Goal: Information Seeking & Learning: Learn about a topic

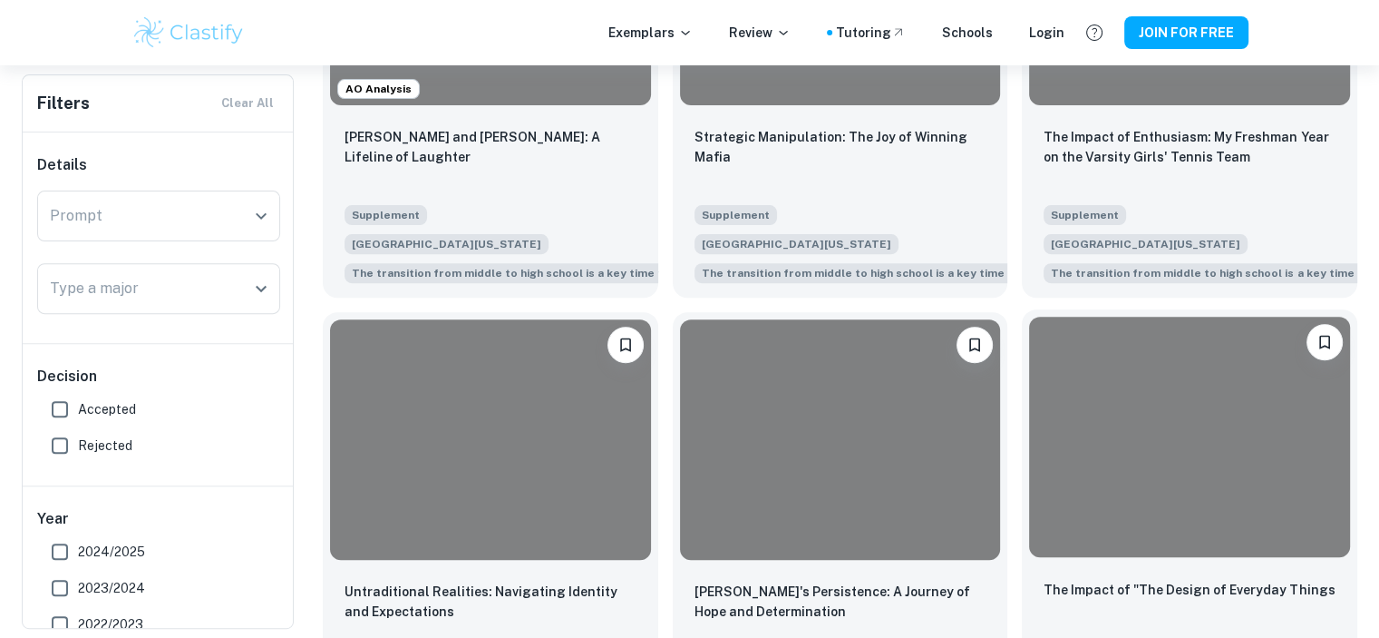
scroll to position [619, 0]
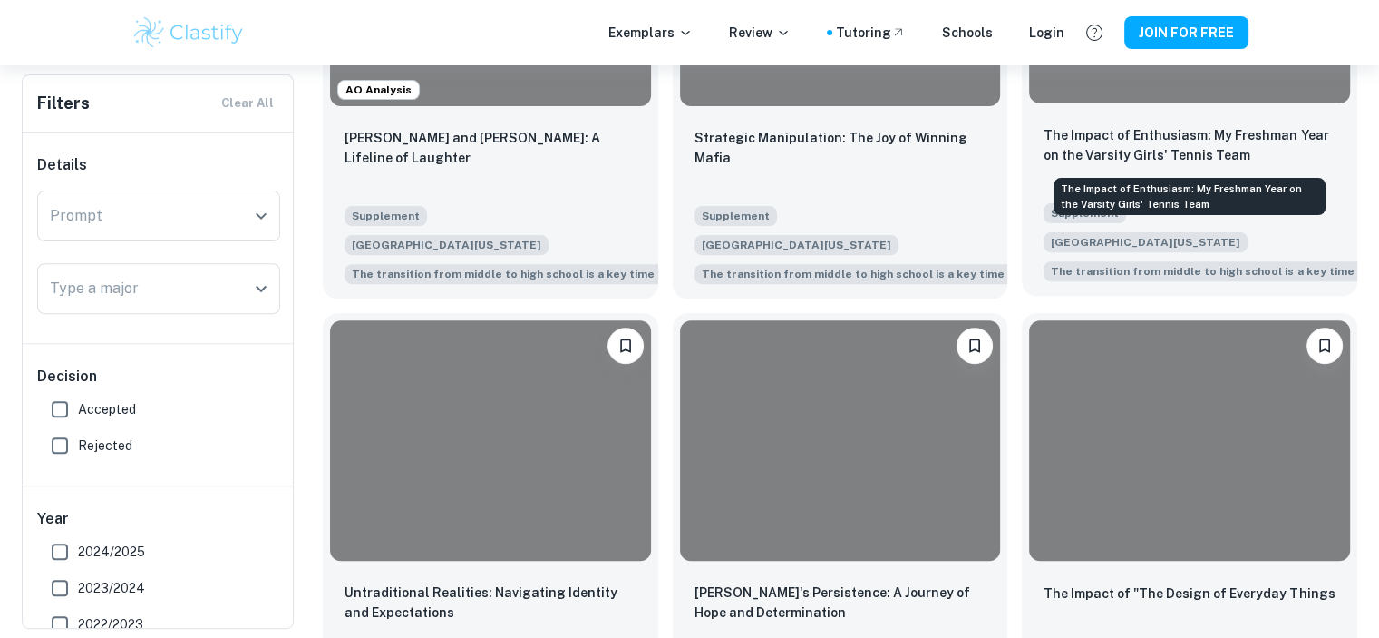
click at [1125, 158] on p "The Impact of Enthusiasm: My Freshman Year on the Varsity Girls' Tennis Team" at bounding box center [1190, 145] width 292 height 40
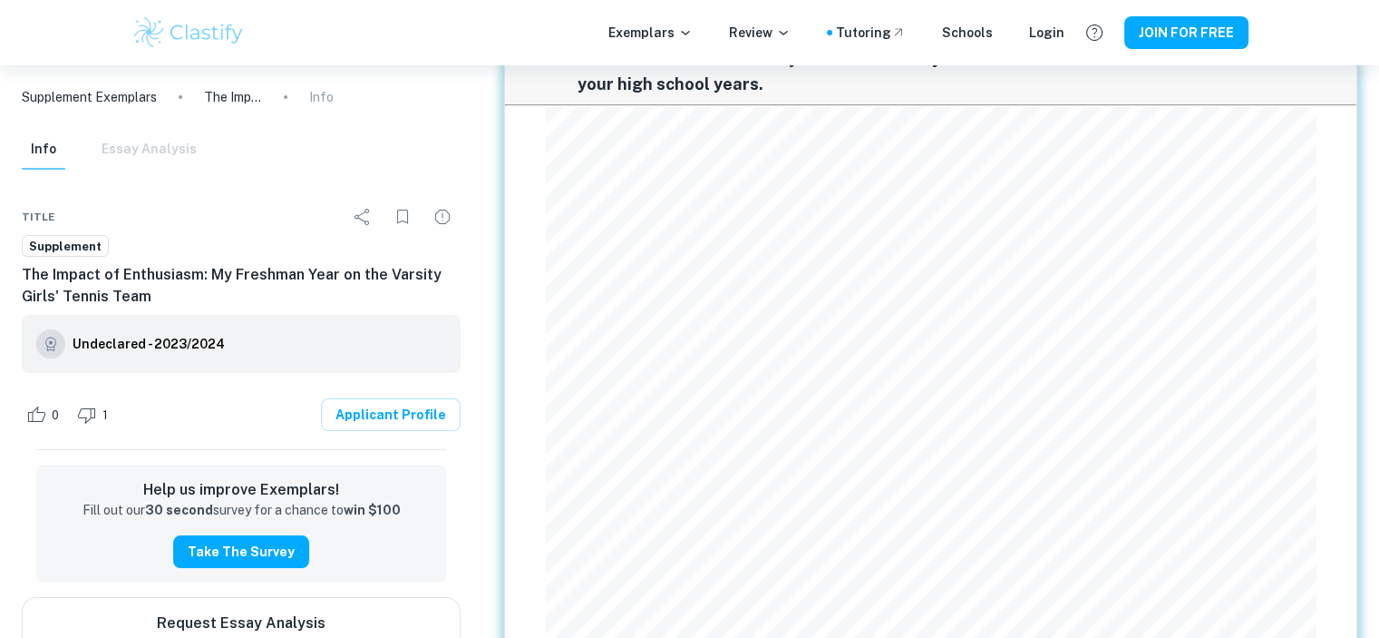
scroll to position [215, 0]
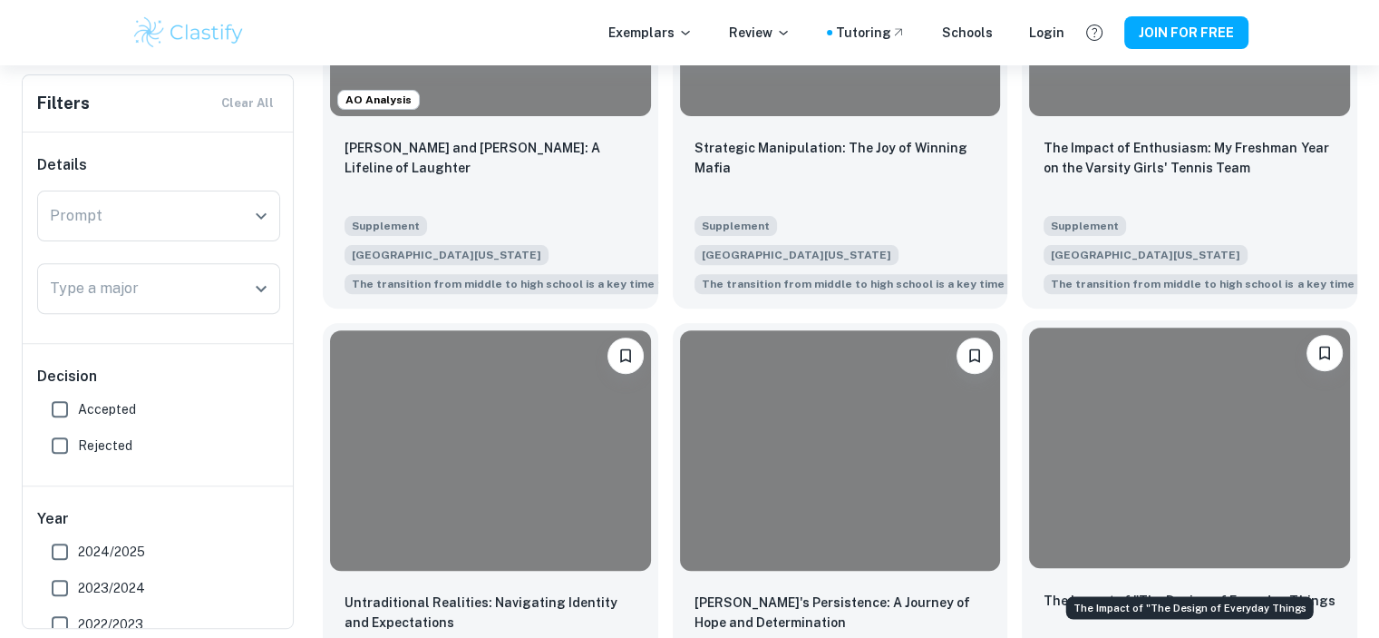
scroll to position [606, 0]
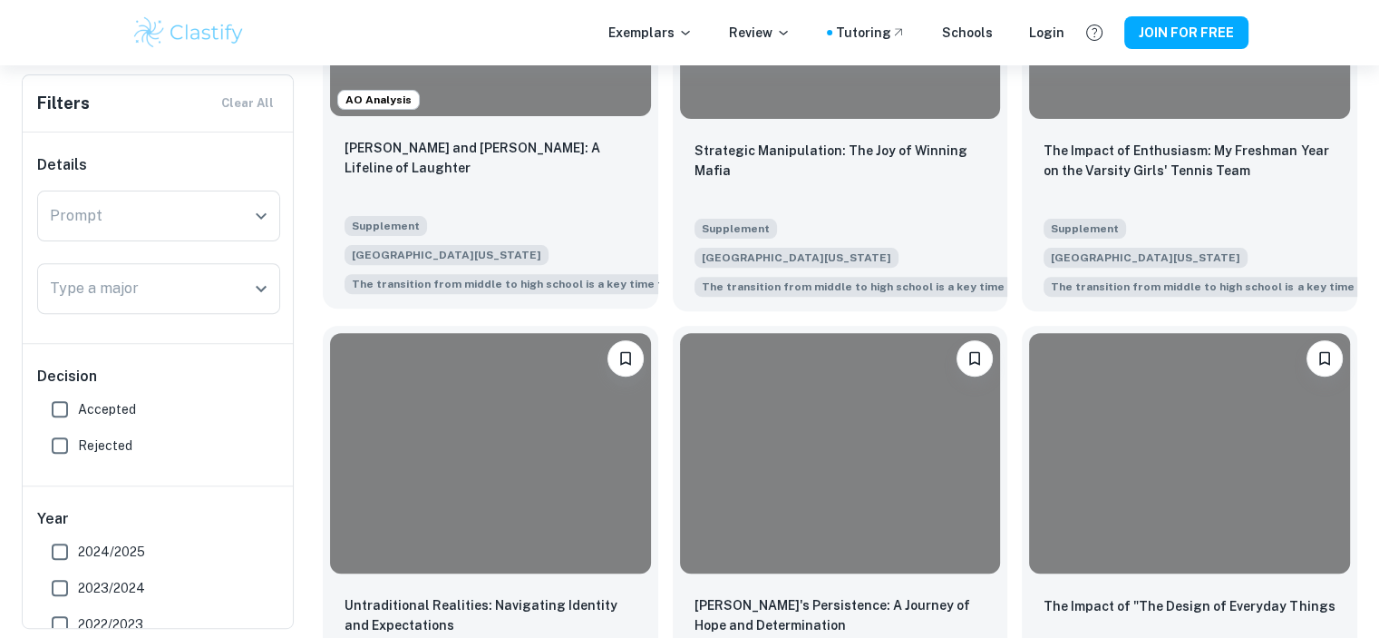
click at [524, 183] on div "[PERSON_NAME] and [PERSON_NAME]: A Lifeline of Laughter" at bounding box center [491, 169] width 292 height 62
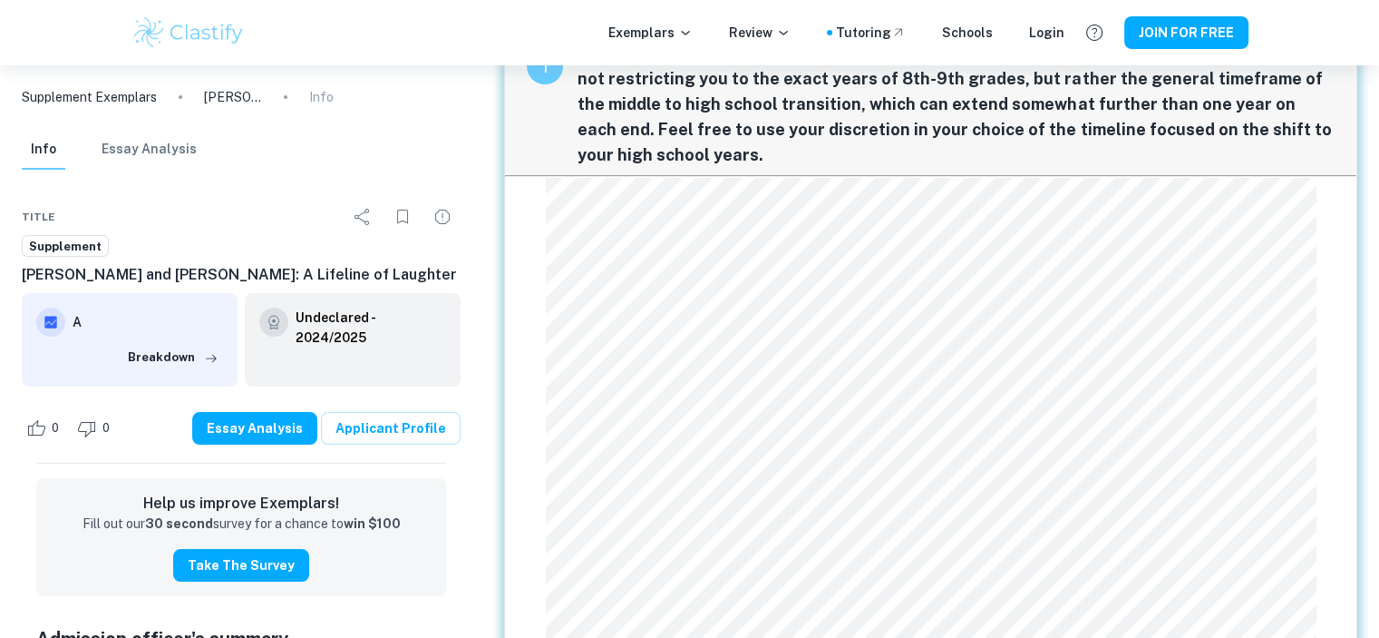
scroll to position [218, 0]
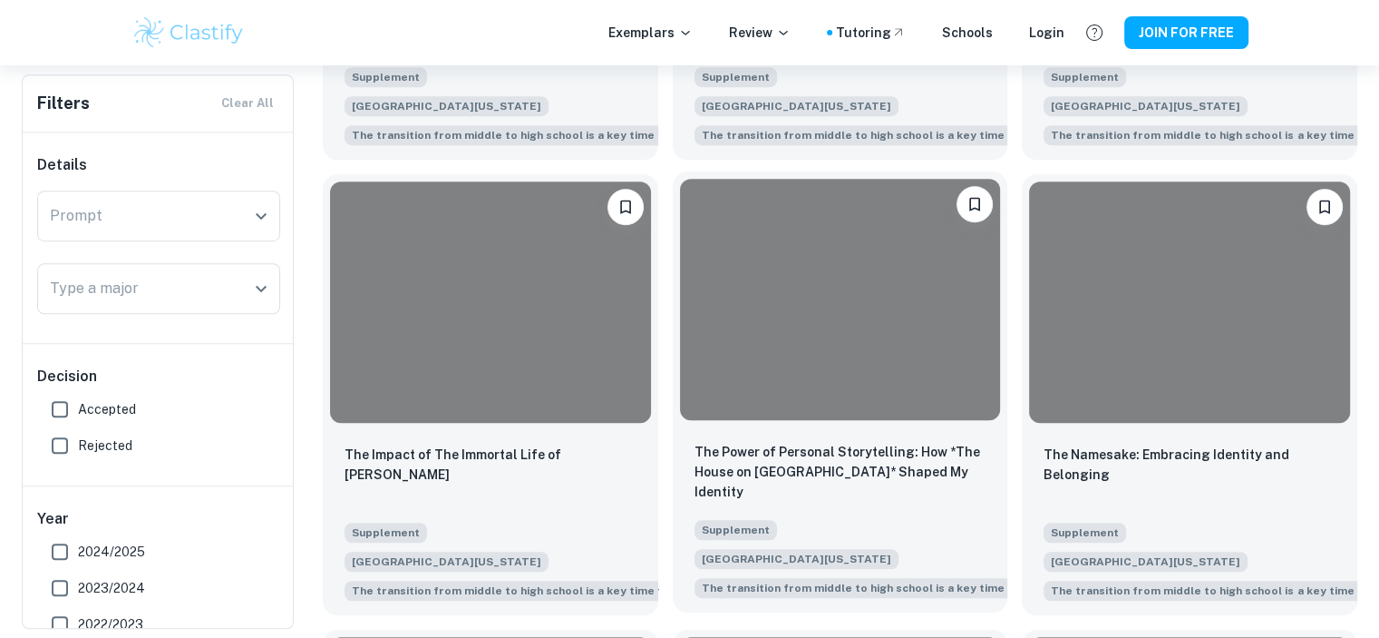
scroll to position [1212, 0]
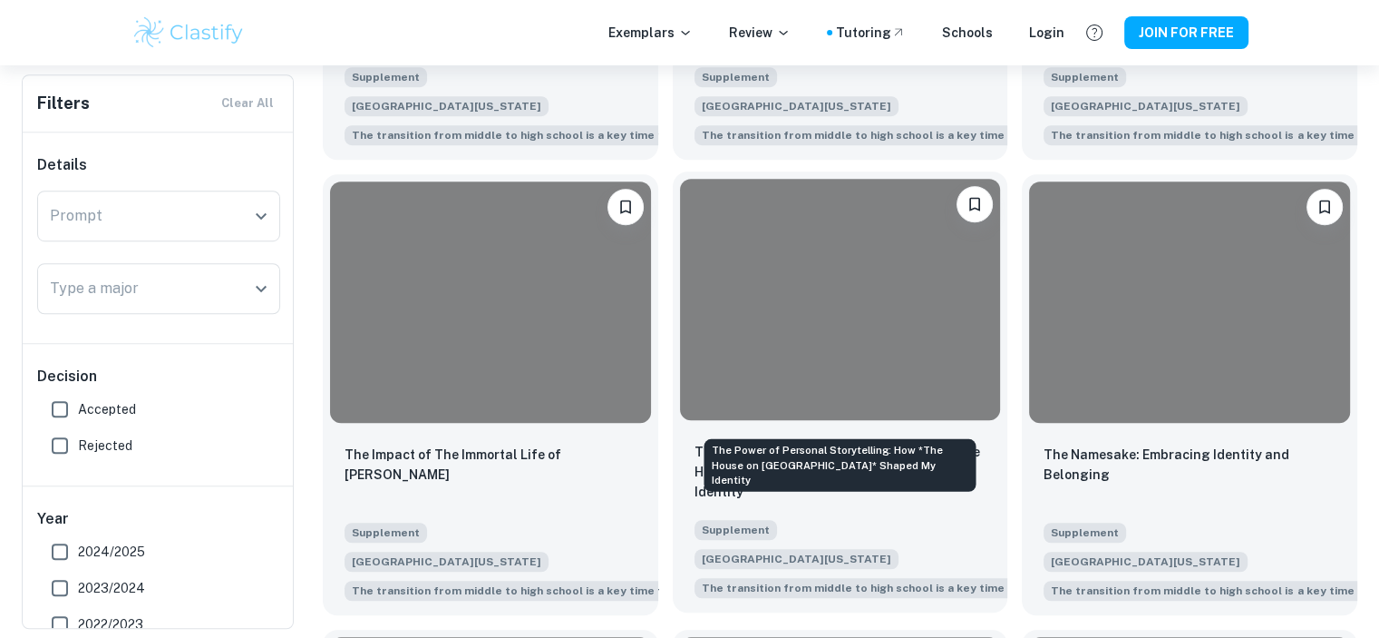
click at [837, 442] on p "The Power of Personal Storytelling: How *The House on [GEOGRAPHIC_DATA]* Shaped…" at bounding box center [841, 472] width 292 height 60
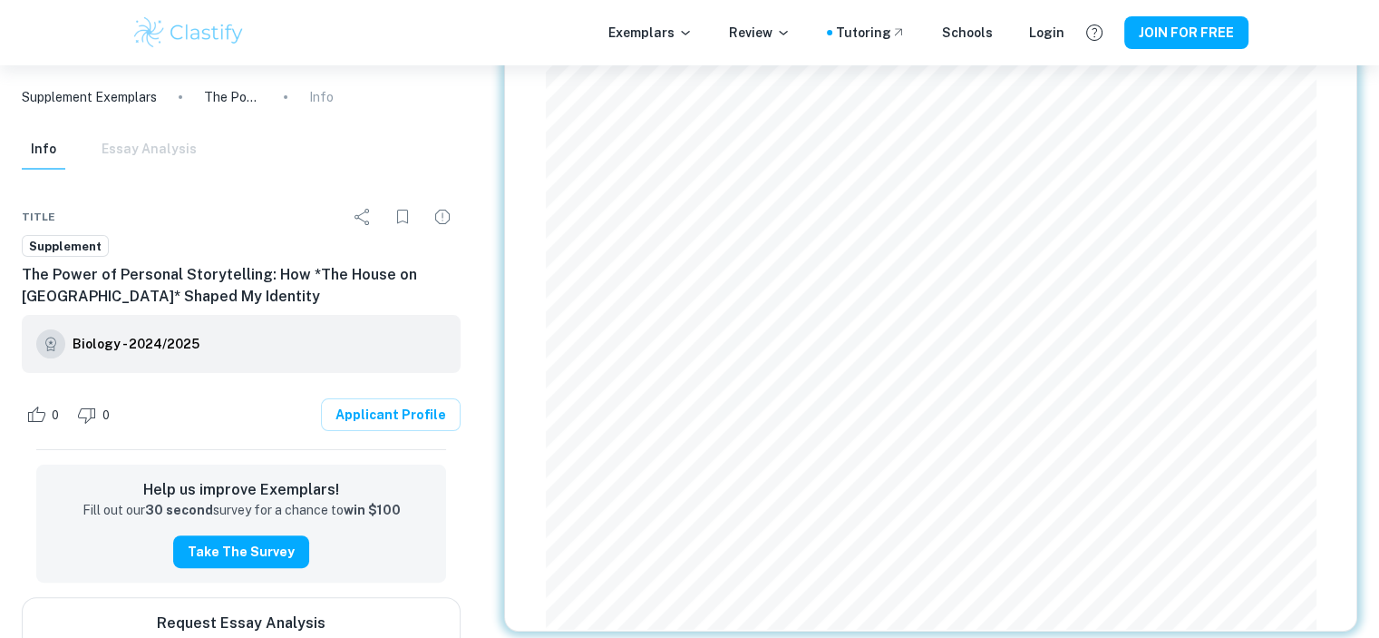
scroll to position [356, 0]
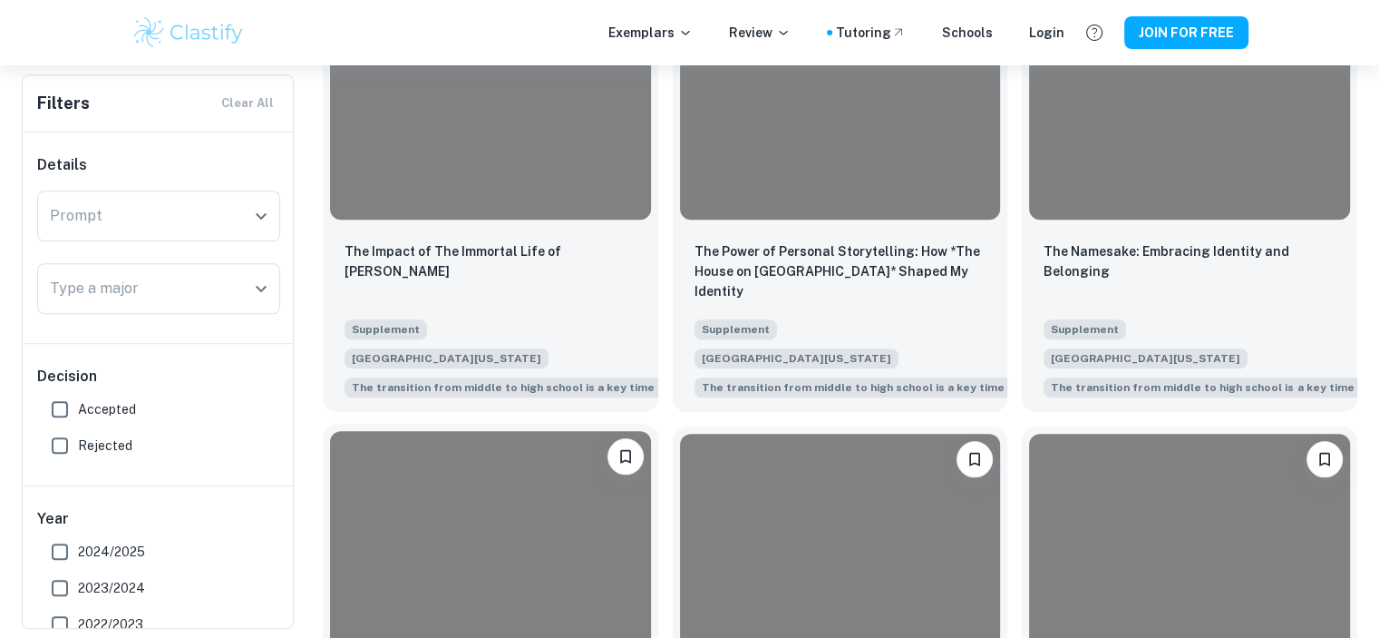
scroll to position [1404, 0]
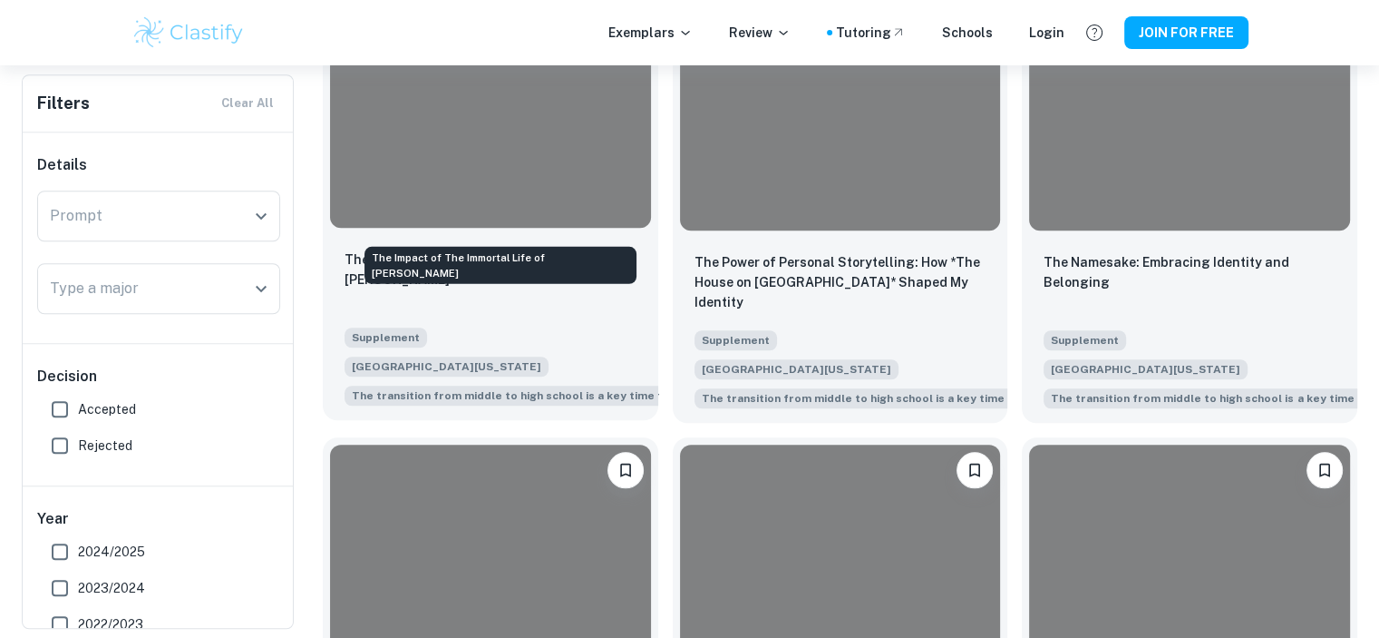
click at [512, 249] on p "The Impact of The Immortal Life of [PERSON_NAME]" at bounding box center [491, 269] width 292 height 40
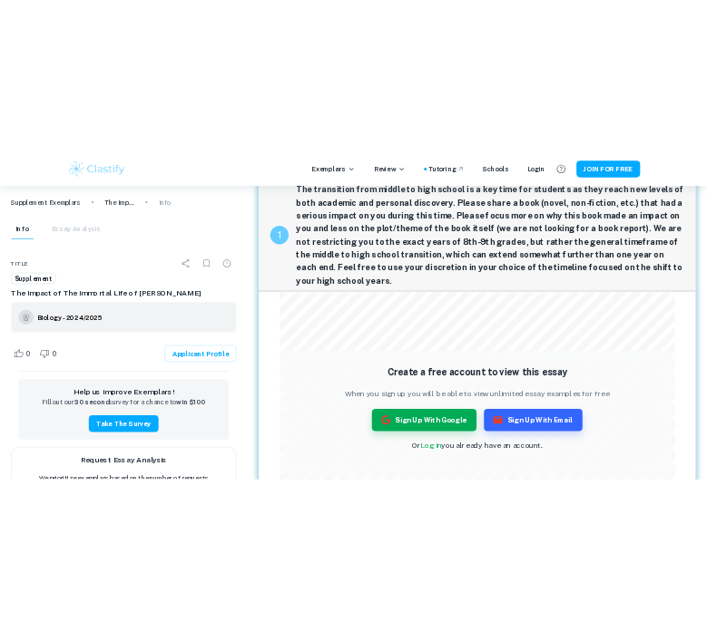
scroll to position [51, 0]
